Goal: Task Accomplishment & Management: Use online tool/utility

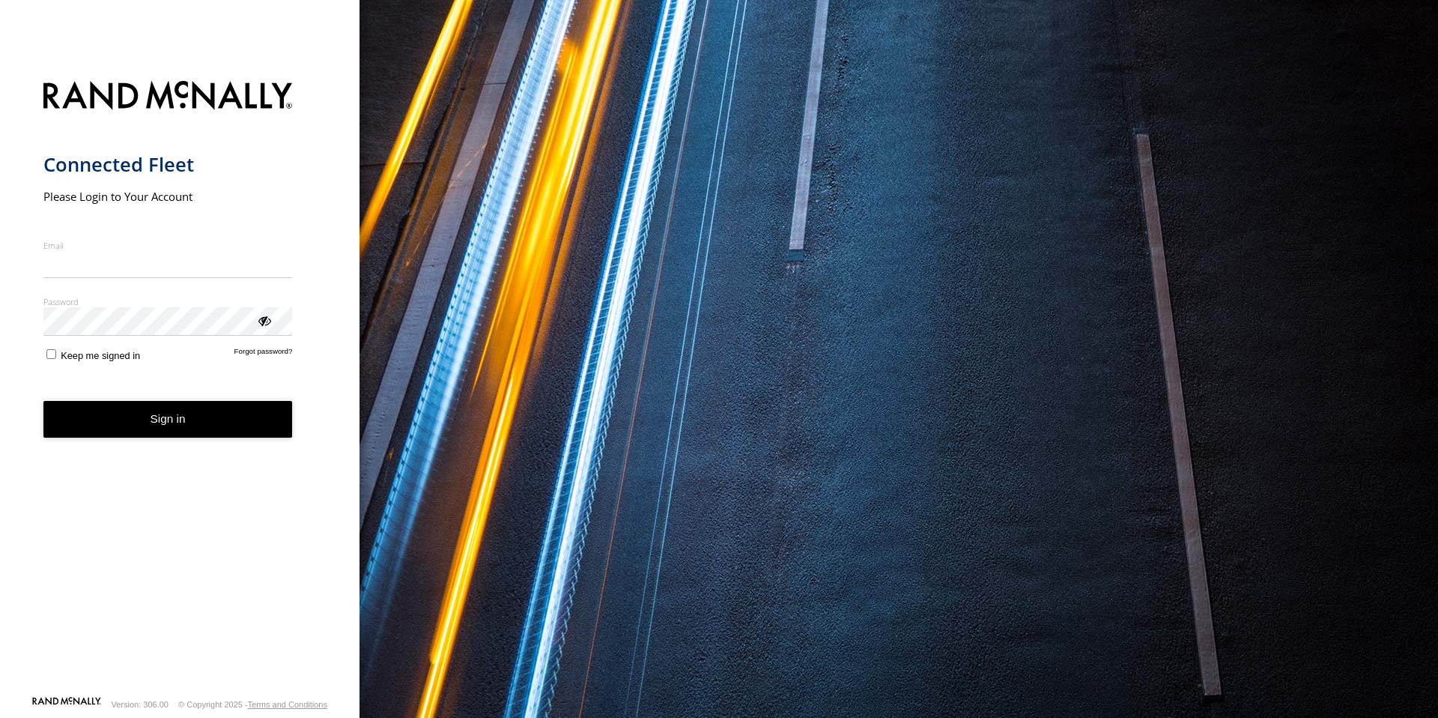
click at [199, 262] on input "Email" at bounding box center [167, 264] width 249 height 27
type input "**********"
click at [43, 401] on button "Sign in" at bounding box center [167, 419] width 249 height 37
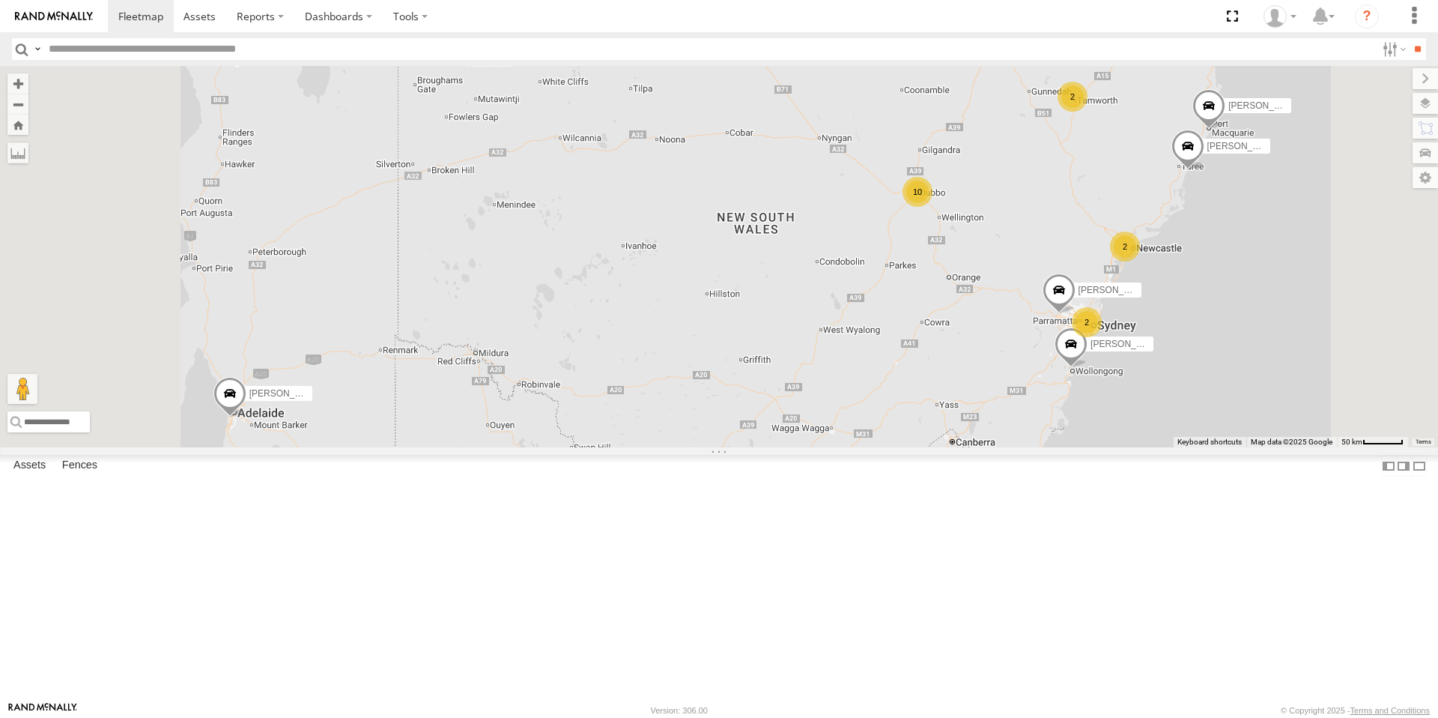
click at [933, 207] on div "10" at bounding box center [918, 192] width 30 height 30
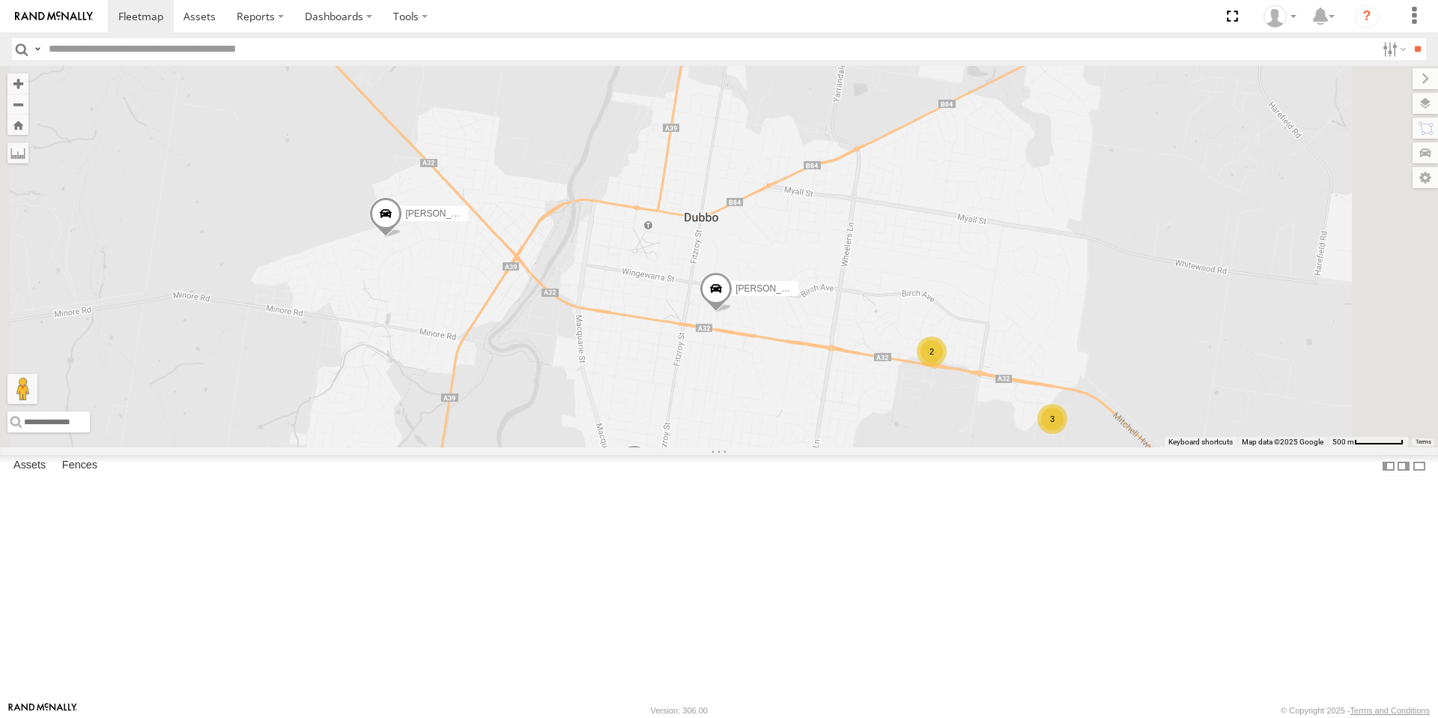
click at [947, 366] on div "2" at bounding box center [932, 351] width 30 height 30
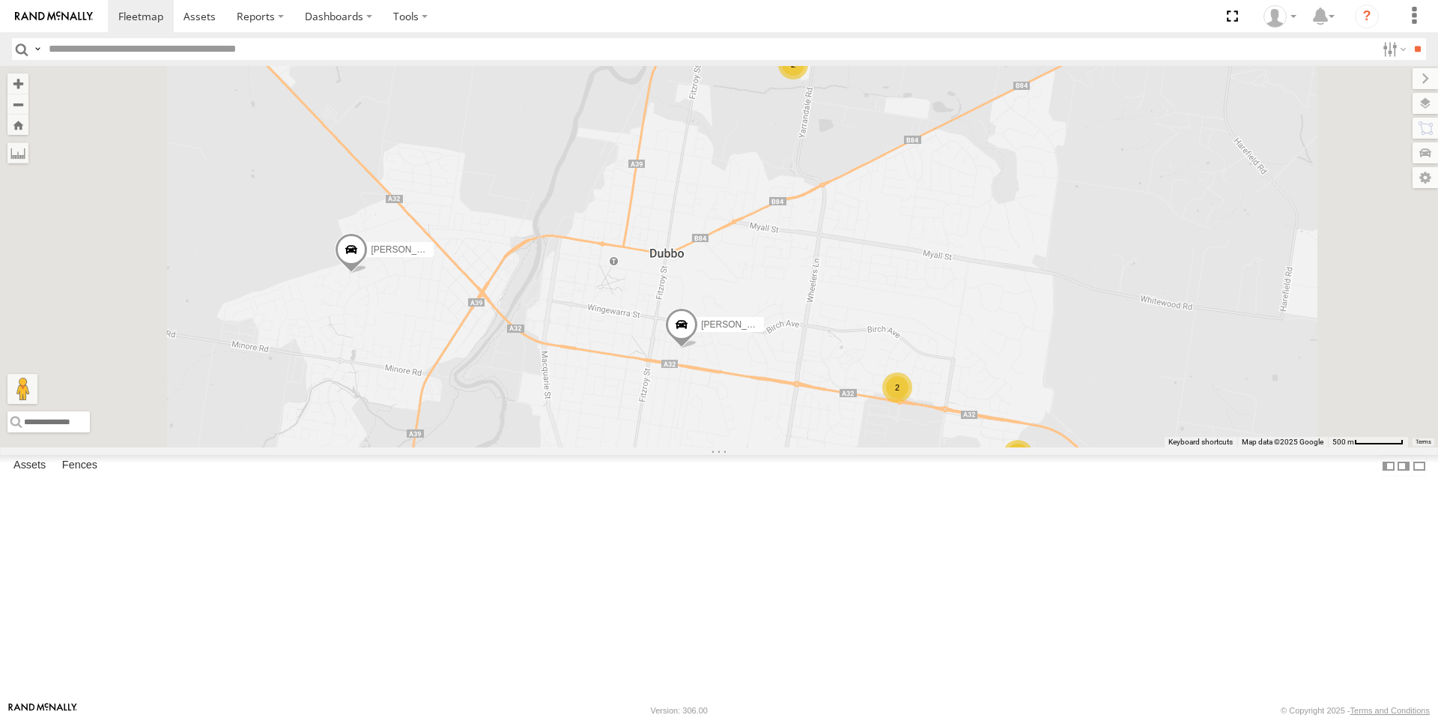
click at [1033, 470] on div "3" at bounding box center [1018, 455] width 30 height 30
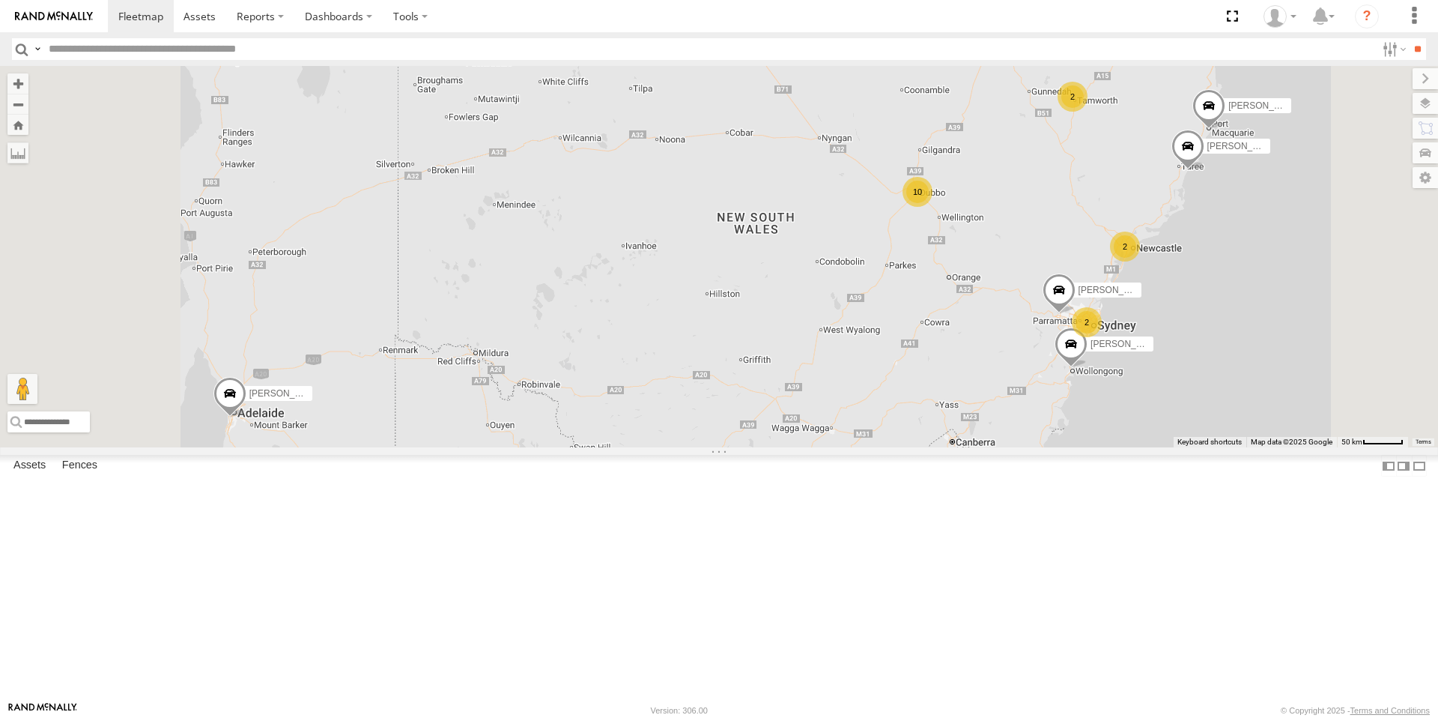
click at [933, 207] on div "10" at bounding box center [918, 192] width 30 height 30
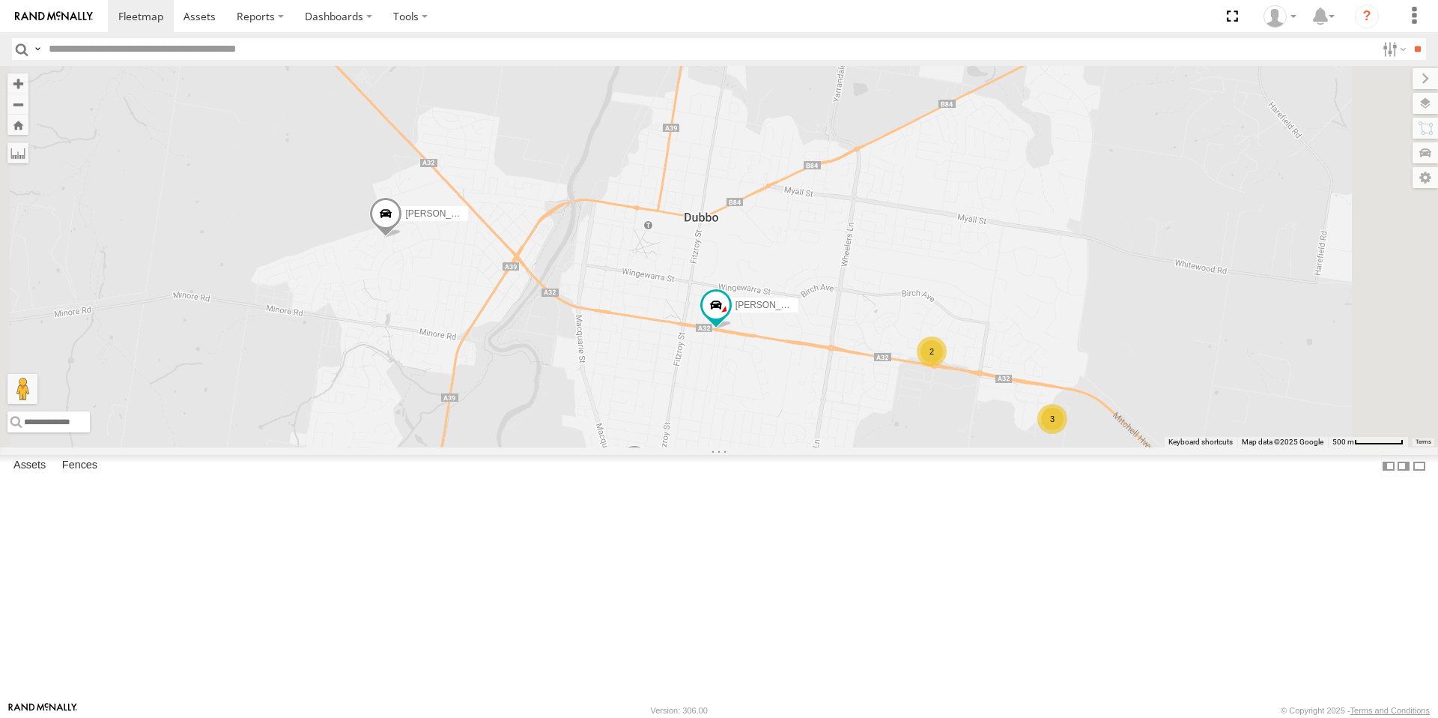
click at [843, 43] on div "2" at bounding box center [828, 28] width 30 height 30
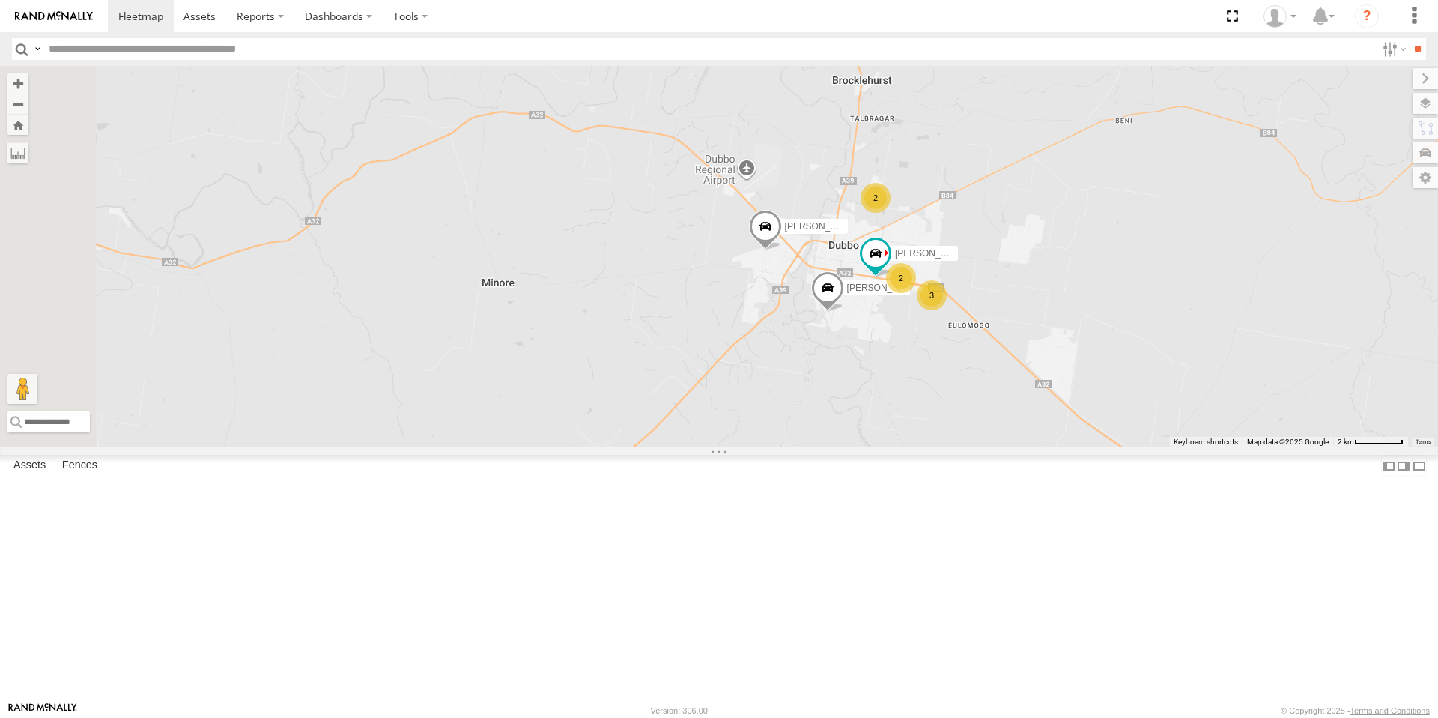
click at [947, 310] on div "3" at bounding box center [932, 295] width 30 height 30
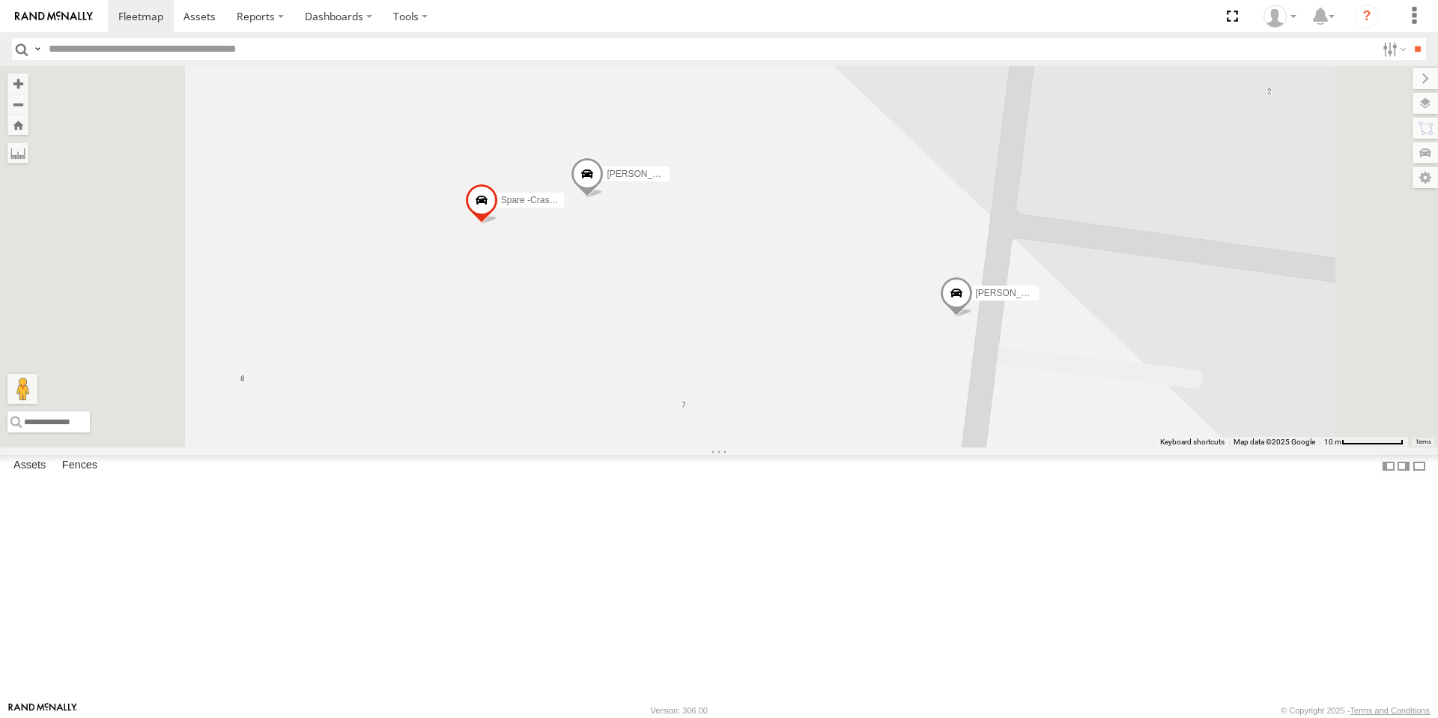
click at [973, 316] on span at bounding box center [956, 296] width 33 height 40
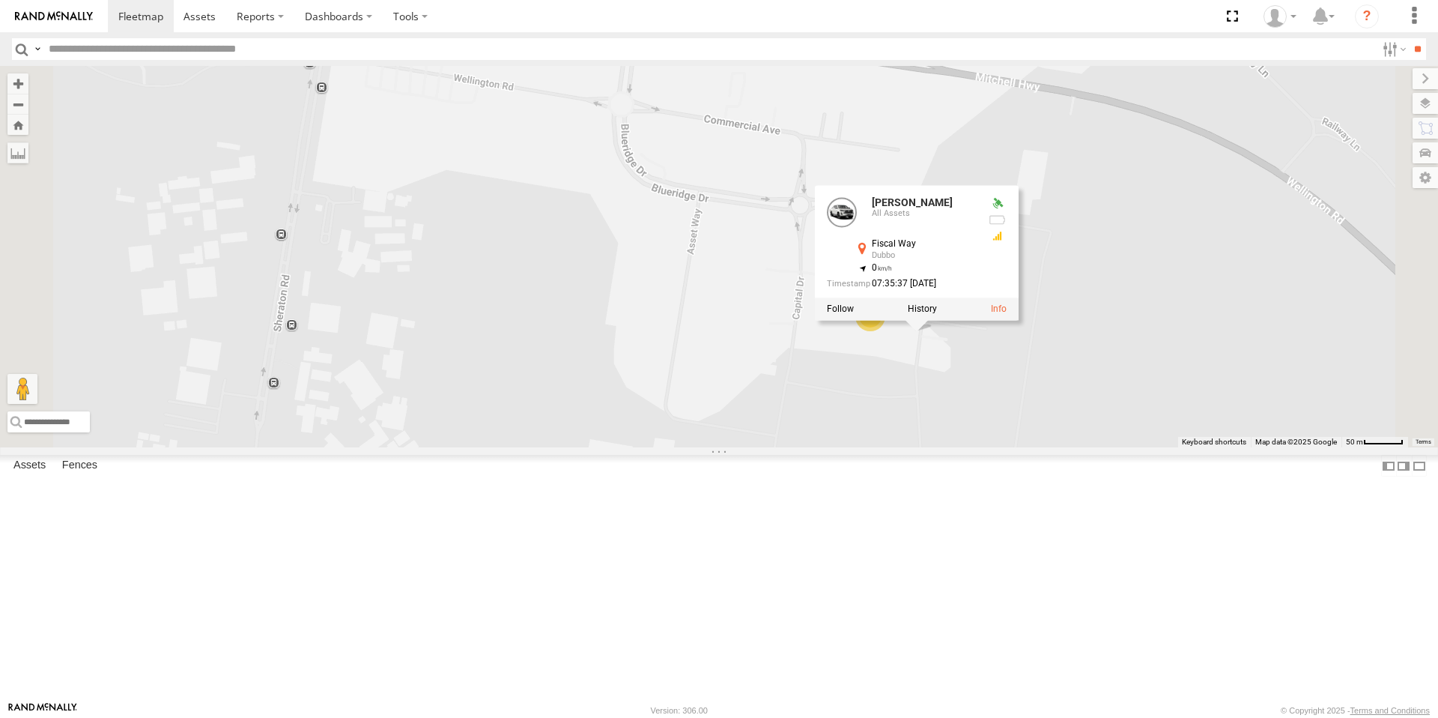
click at [805, 447] on div "[PERSON_NAME] [PERSON_NAME] [PERSON_NAME] [PERSON_NAME] [PERSON_NAME] - NEW ute…" at bounding box center [719, 256] width 1438 height 381
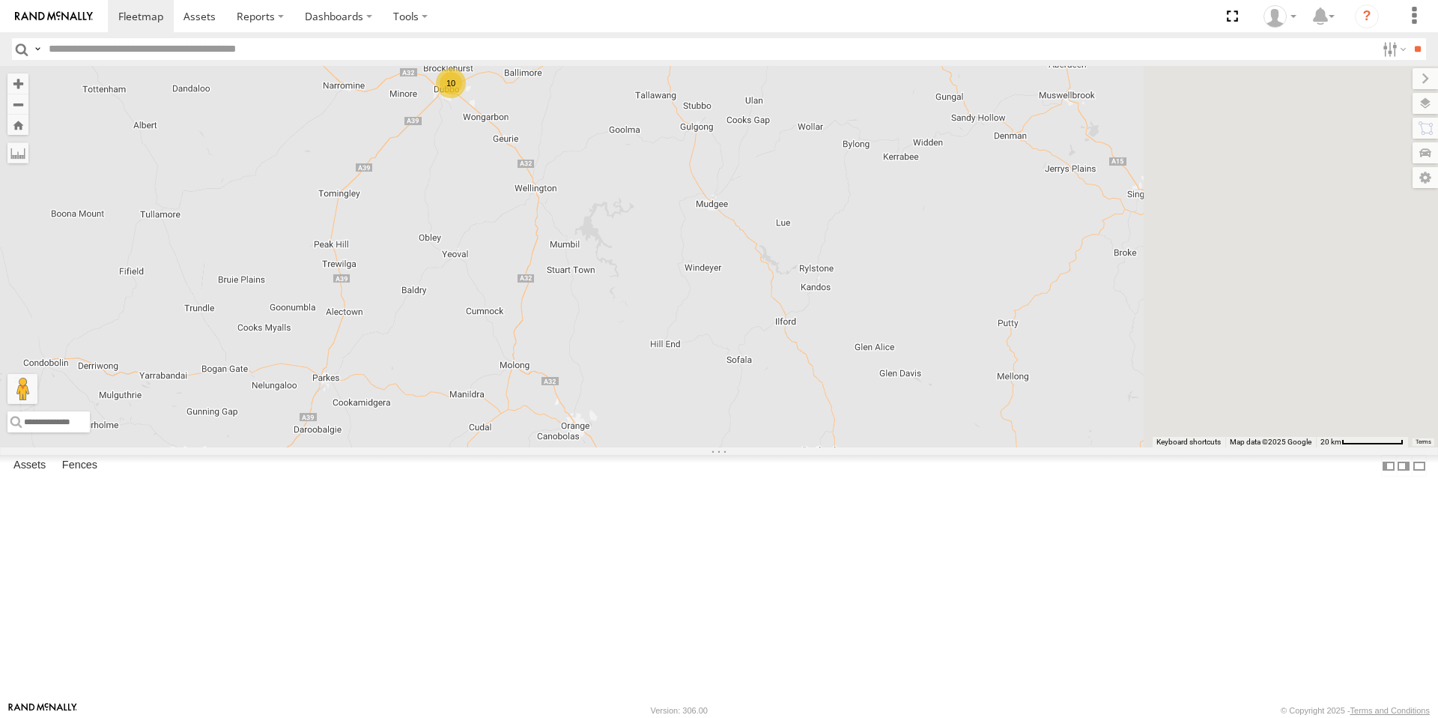
drag, startPoint x: 1027, startPoint y: 295, endPoint x: 787, endPoint y: 255, distance: 243.0
click at [762, 254] on div "[PERSON_NAME] [PERSON_NAME] [PERSON_NAME] [PERSON_NAME] [PERSON_NAME] - NEW ute…" at bounding box center [719, 256] width 1438 height 381
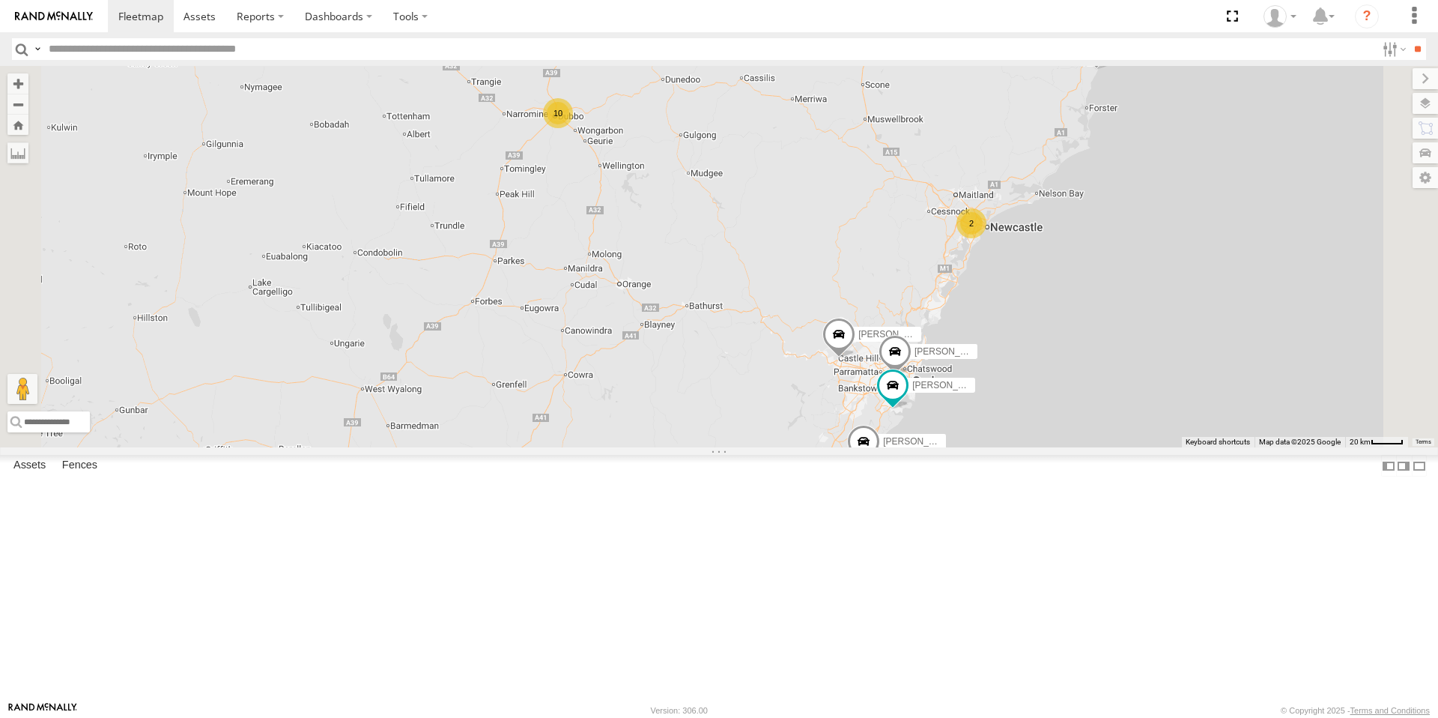
click at [987, 238] on div "2" at bounding box center [972, 223] width 30 height 30
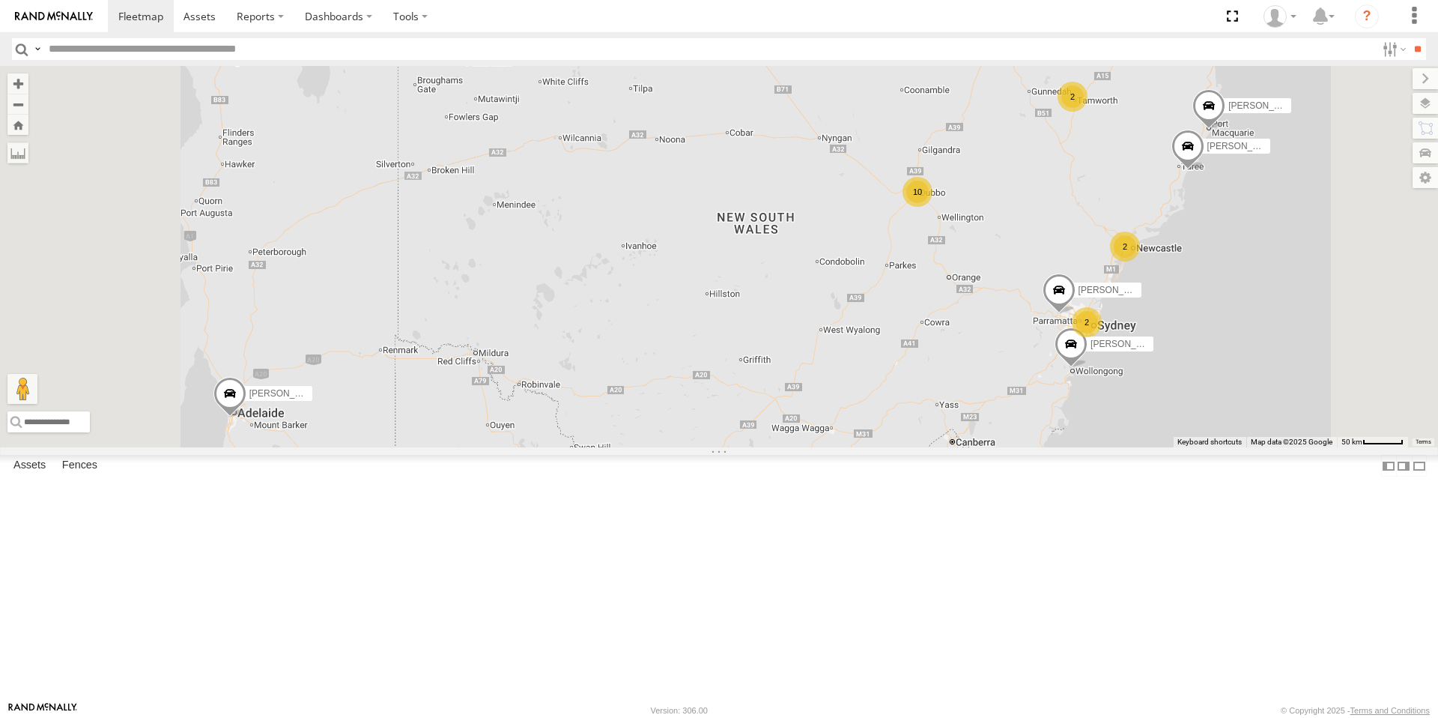
click at [933, 207] on div "10" at bounding box center [918, 192] width 30 height 30
